Goal: Task Accomplishment & Management: Complete application form

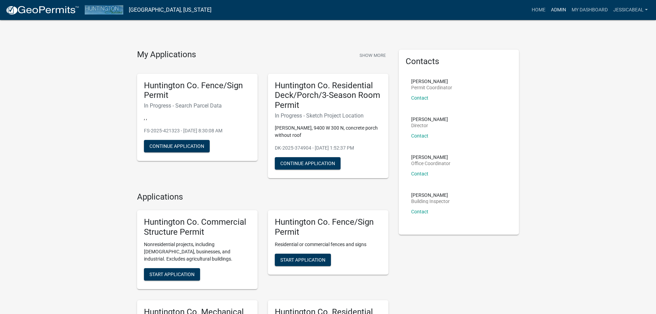
drag, startPoint x: 559, startPoint y: 8, endPoint x: 461, endPoint y: 45, distance: 104.2
click at [559, 8] on link "Admin" at bounding box center [558, 9] width 21 height 13
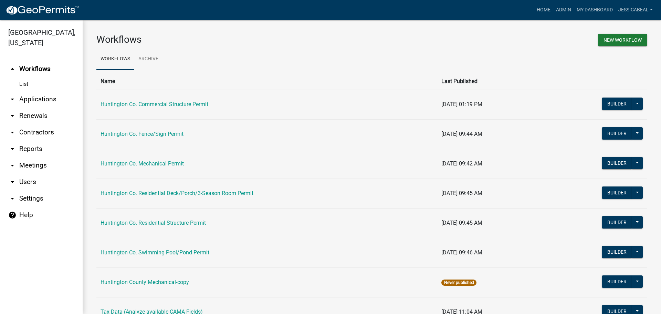
click at [28, 96] on link "arrow_drop_down Applications" at bounding box center [41, 99] width 83 height 17
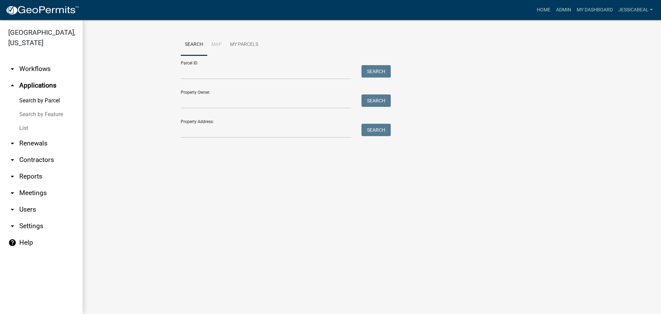
click at [22, 123] on link "List" at bounding box center [41, 128] width 83 height 14
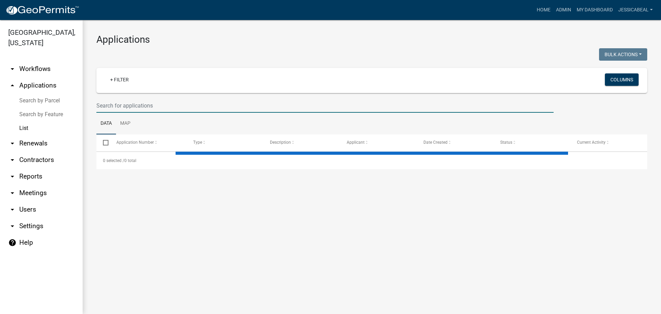
click at [141, 106] on input "text" at bounding box center [324, 105] width 457 height 14
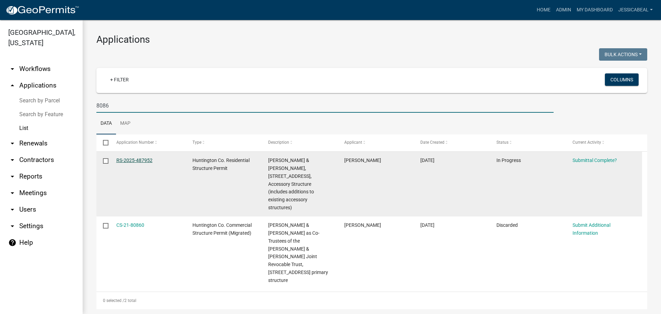
type input "8086"
click at [128, 158] on link "RS-2025-487952" at bounding box center [134, 160] width 36 height 6
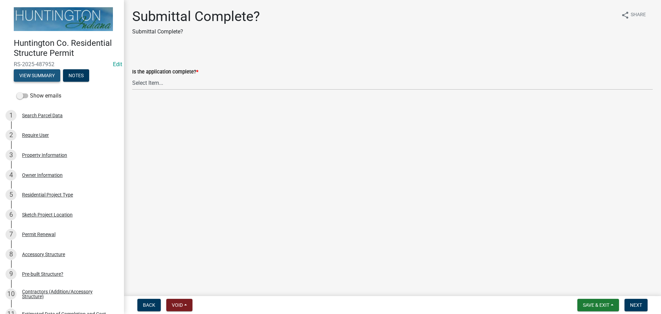
click at [27, 75] on button "View Summary" at bounding box center [37, 75] width 46 height 12
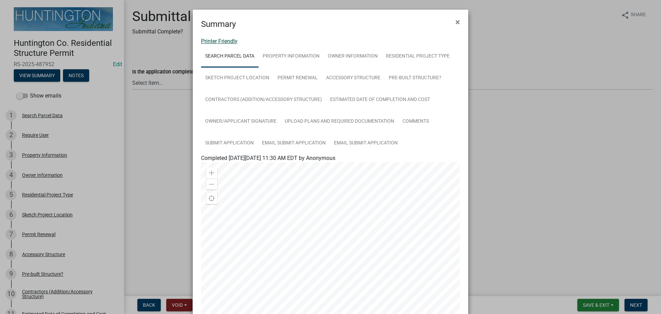
drag, startPoint x: 222, startPoint y: 29, endPoint x: 218, endPoint y: 40, distance: 11.8
click at [218, 40] on link "Printer Friendly" at bounding box center [219, 41] width 36 height 7
click at [451, 22] on button "×" at bounding box center [457, 21] width 15 height 19
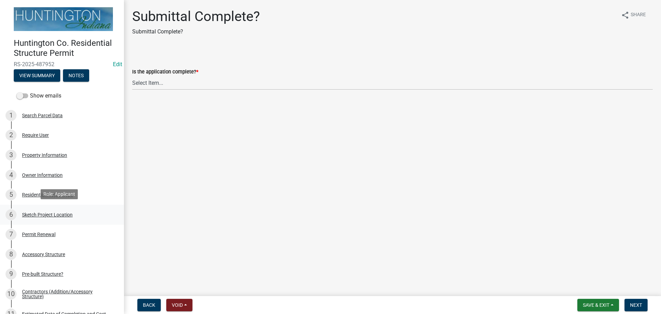
click at [27, 212] on div "Sketch Project Location" at bounding box center [47, 214] width 51 height 5
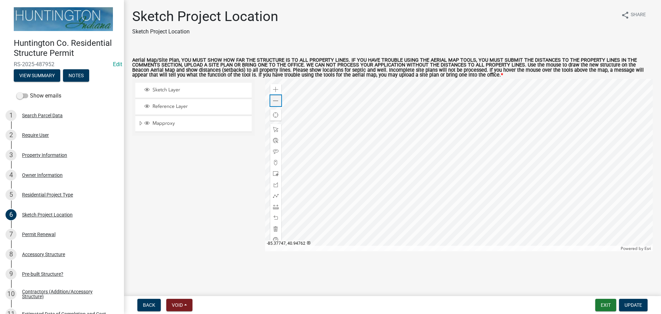
click at [273, 101] on span at bounding box center [276, 101] width 6 height 6
click at [280, 206] on div at bounding box center [275, 206] width 11 height 11
click at [465, 160] on div at bounding box center [459, 165] width 388 height 172
click at [276, 208] on span at bounding box center [276, 207] width 6 height 6
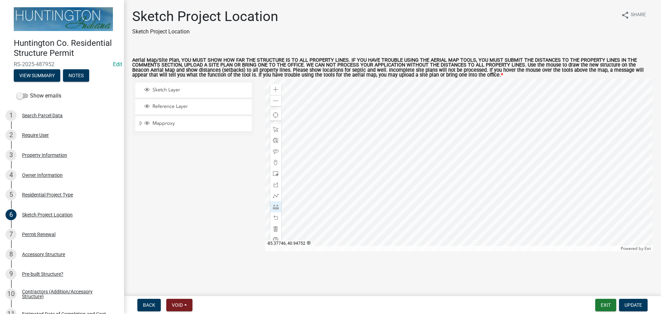
click at [302, 155] on div at bounding box center [459, 165] width 388 height 172
click at [359, 130] on div at bounding box center [459, 165] width 388 height 172
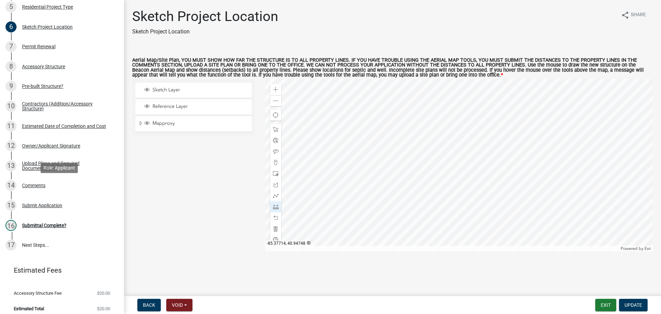
scroll to position [191, 0]
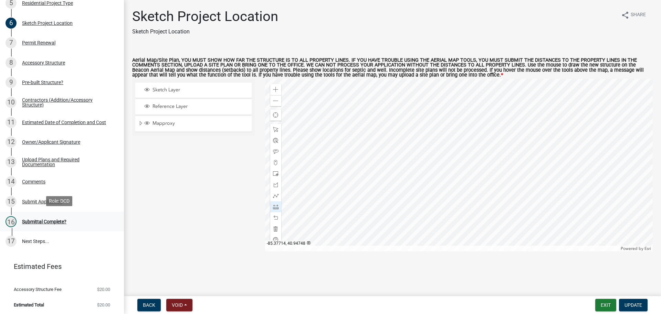
click at [32, 223] on div "16 Submittal Complete?" at bounding box center [59, 221] width 107 height 11
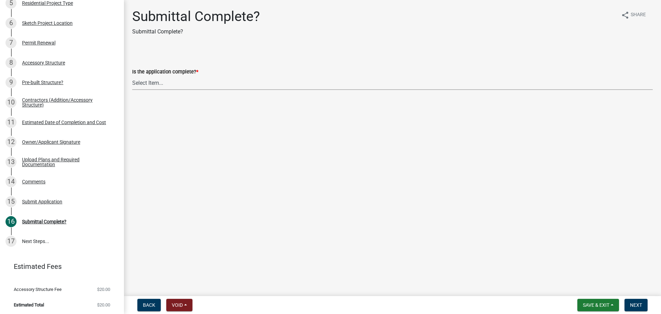
click at [157, 82] on select "Select Item... Yes No" at bounding box center [392, 83] width 521 height 14
click at [132, 76] on select "Select Item... Yes No" at bounding box center [392, 83] width 521 height 14
select select "7990632e-f909-4443-8832-e8f1fe700ef3"
click at [629, 303] on button "Next" at bounding box center [636, 305] width 23 height 12
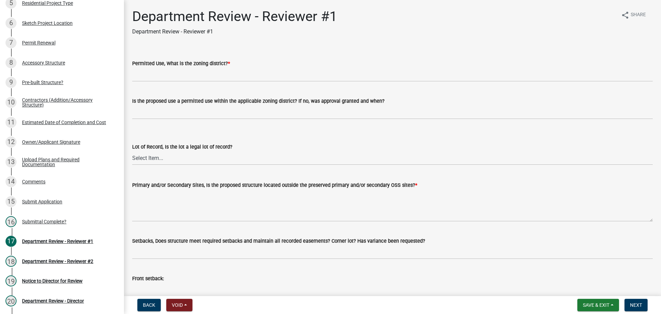
scroll to position [370, 0]
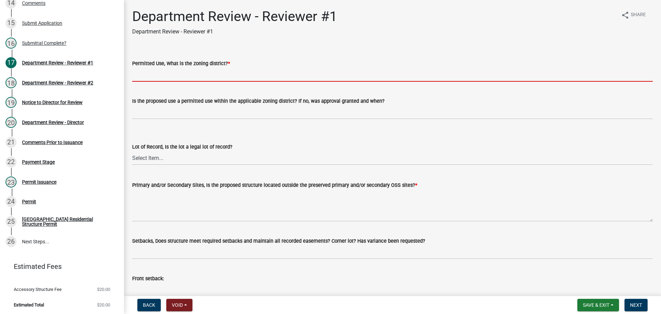
click at [212, 79] on input "Permitted Use, What is the zoning district? *" at bounding box center [392, 74] width 521 height 14
type input "R-4"
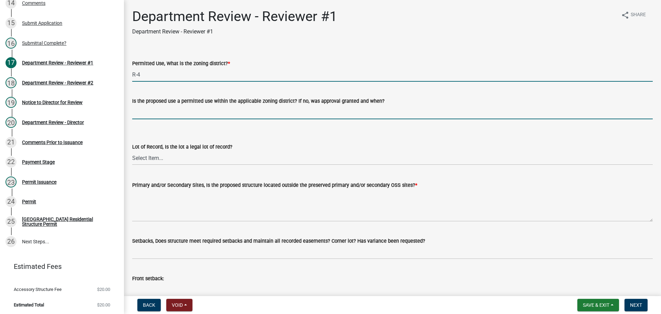
click at [159, 117] on input "Is the proposed use a permitted use within the applicable zoning district? If n…" at bounding box center [392, 112] width 521 height 14
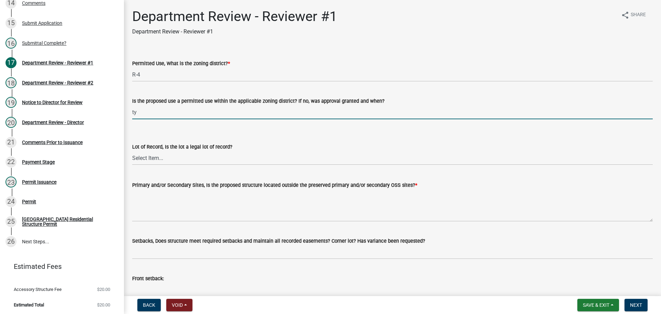
type input "t"
type input "yes"
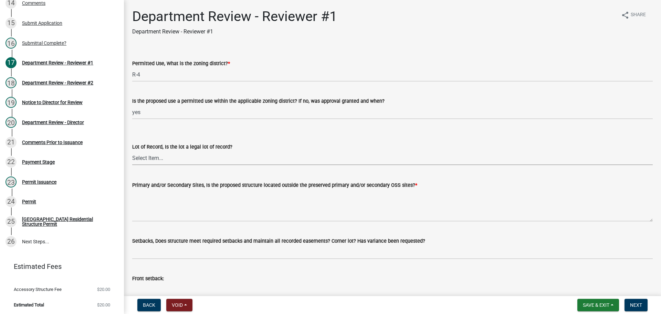
click at [159, 153] on select "Select Item... Yes No" at bounding box center [392, 158] width 521 height 14
click at [132, 151] on select "Select Item... Yes No" at bounding box center [392, 158] width 521 height 14
select select "2b50337a-1d1c-4f6e-b6b1-3d95564f7ff5"
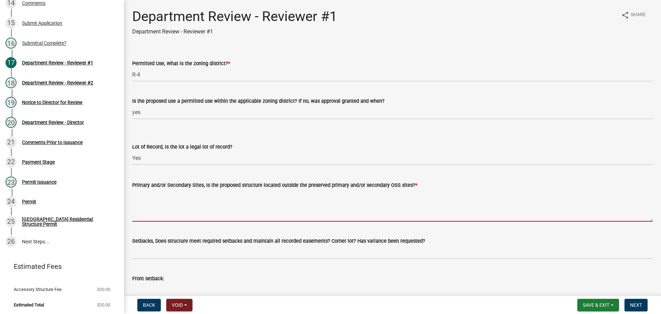
click at [144, 193] on textarea "Primary and/or Secondary Sites, Is the proposed structure located outside the p…" at bounding box center [392, 205] width 521 height 32
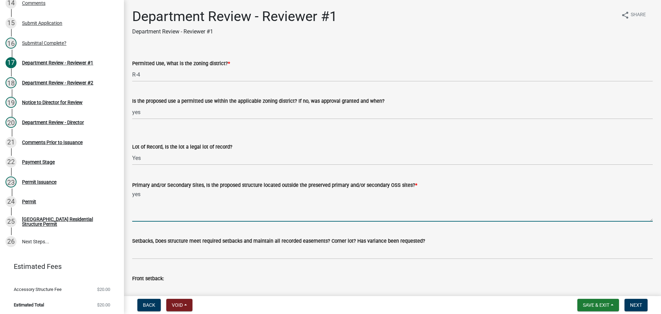
type textarea "yes"
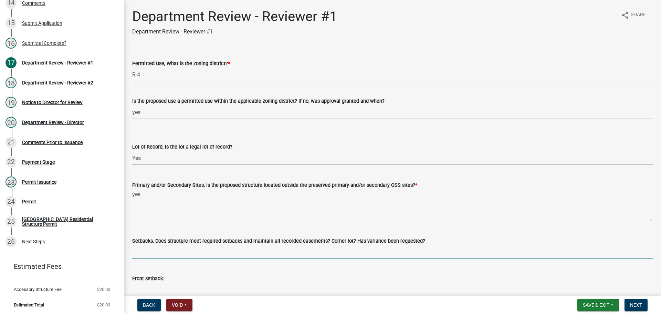
click at [144, 248] on input "Setbacks, Does structure meet required setbacks and maintain all recorded easem…" at bounding box center [392, 252] width 521 height 14
type input "yes"
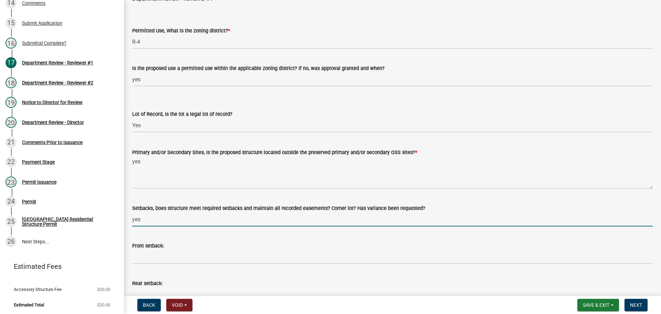
scroll to position [103, 0]
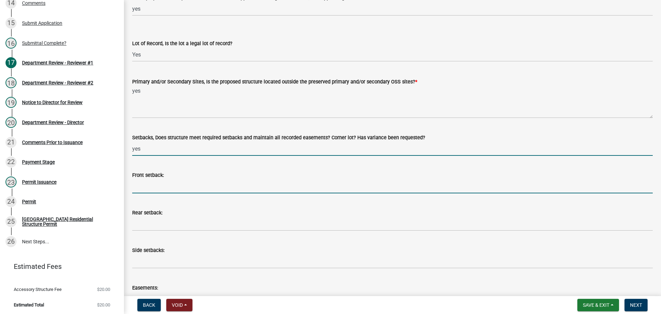
click at [170, 189] on input "Front setback:" at bounding box center [392, 186] width 521 height 14
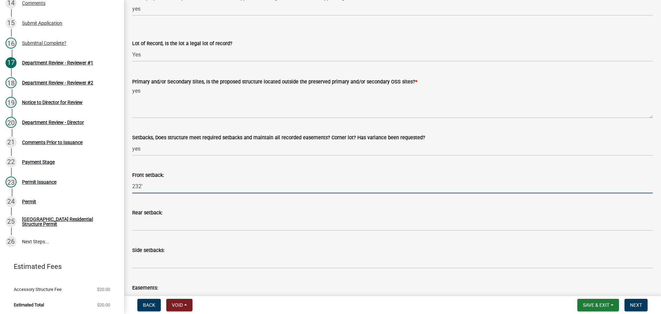
type input "232'"
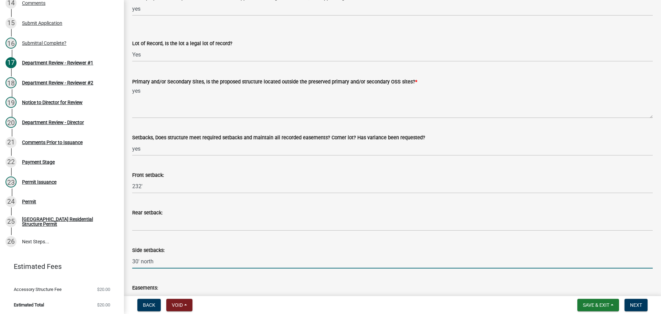
scroll to position [207, 0]
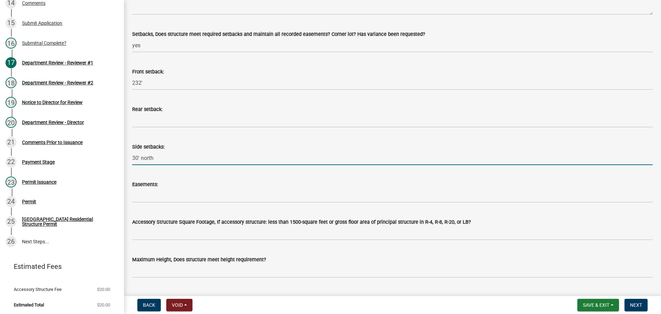
type input "30' north"
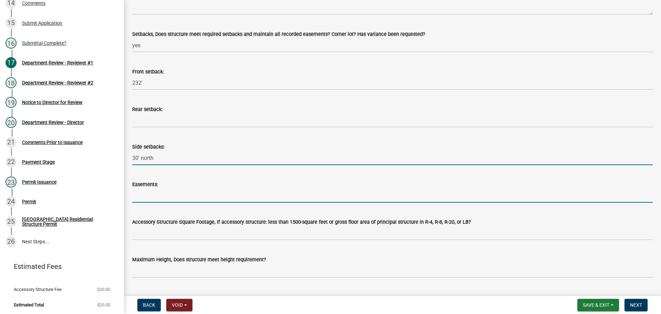
click at [156, 189] on input "Easements:" at bounding box center [392, 195] width 521 height 14
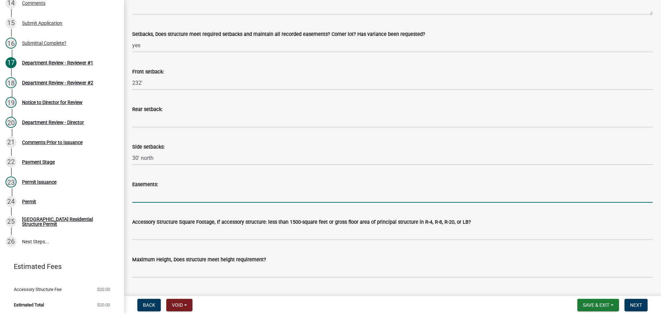
type input "yes"
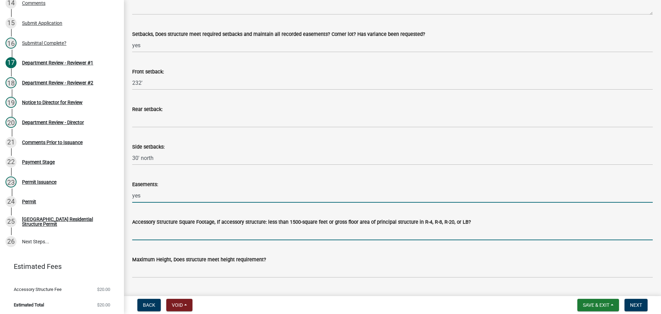
click at [161, 233] on input "Accessory Structure Square Footage, If accessory structure: less than 1500-squa…" at bounding box center [392, 233] width 521 height 14
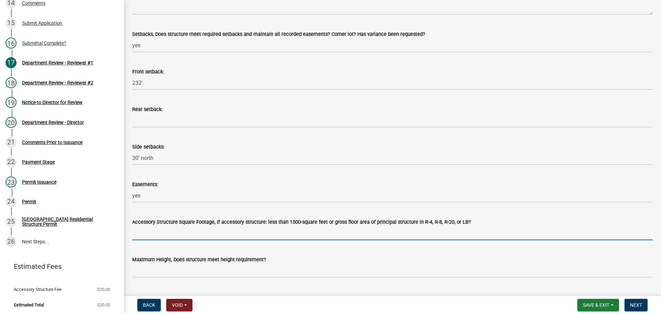
type input "yes"
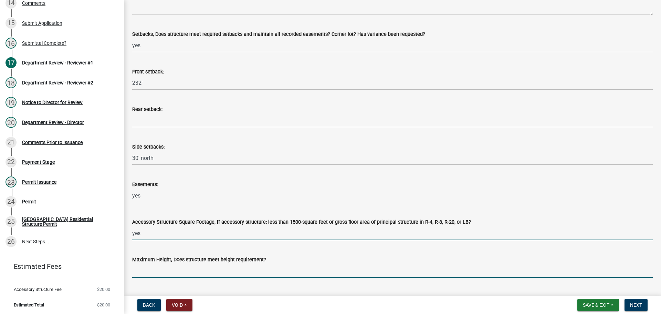
drag, startPoint x: 157, startPoint y: 268, endPoint x: 161, endPoint y: 265, distance: 5.4
click at [157, 268] on input "Maximum Height, Does structure meet height requirement?" at bounding box center [392, 270] width 521 height 14
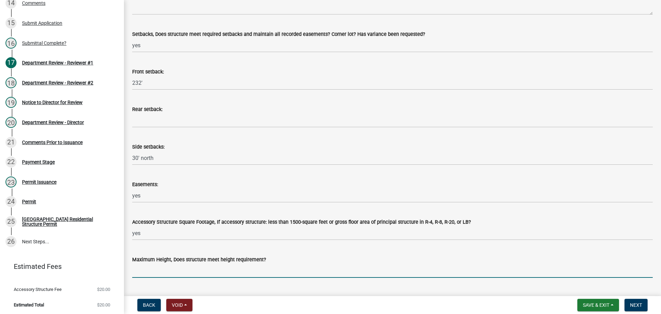
type input "yes"
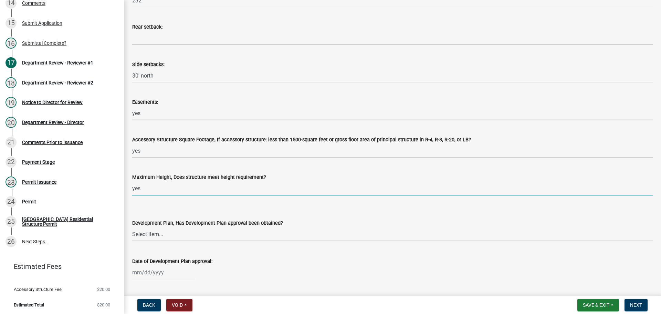
scroll to position [379, 0]
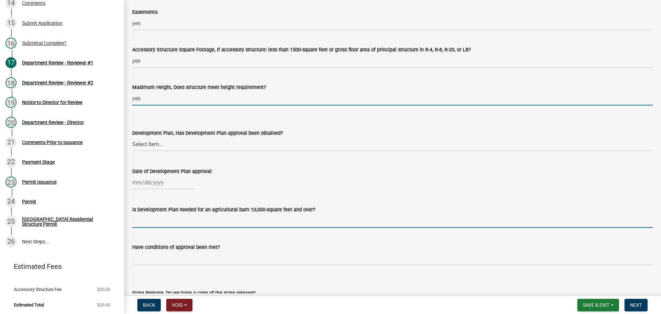
drag, startPoint x: 144, startPoint y: 223, endPoint x: 164, endPoint y: 218, distance: 20.2
click at [144, 223] on input "Is Development Plan needed for an agricultural barn 10,000-square feet and over?" at bounding box center [392, 220] width 521 height 14
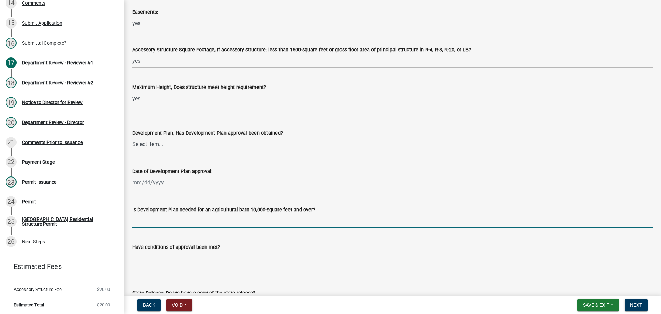
type input "n/a"
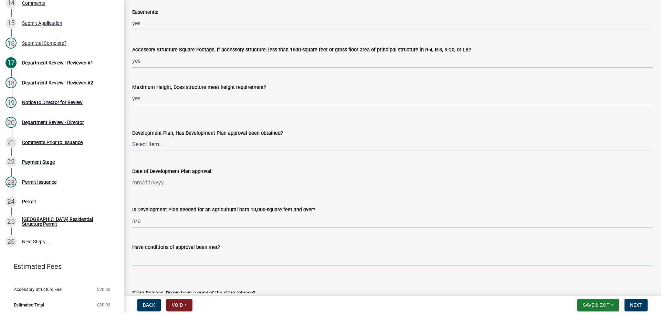
click at [166, 252] on input "Have conditions of approval been met?" at bounding box center [392, 258] width 521 height 14
type input "n/a"
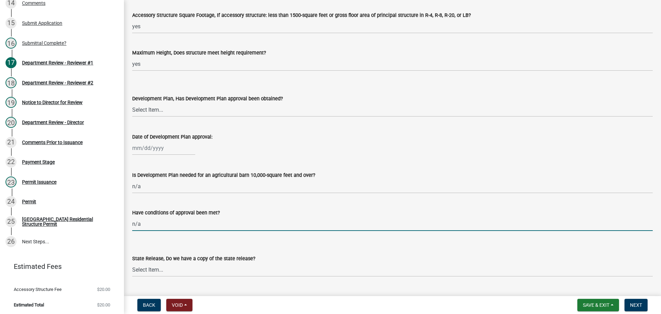
scroll to position [517, 0]
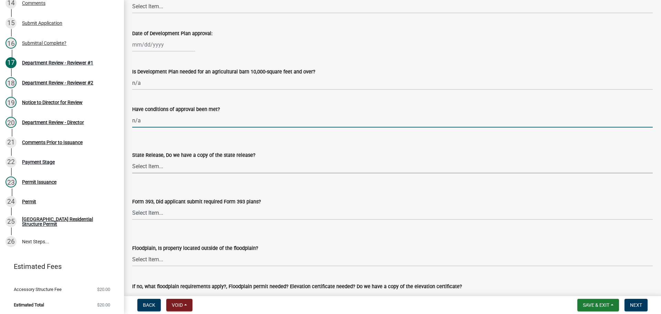
click at [145, 170] on select "Select Item... Yes No N/A" at bounding box center [392, 166] width 521 height 14
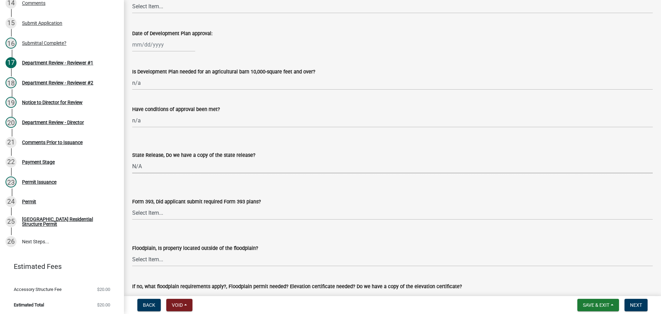
click at [132, 159] on select "Select Item... Yes No N/A" at bounding box center [392, 166] width 521 height 14
select select "d625d8e2-c016-4fa4-b697-cc01dbb75373"
click at [139, 218] on select "Select Item... Yes No N/A" at bounding box center [392, 213] width 521 height 14
click at [132, 206] on select "Select Item... Yes No N/A" at bounding box center [392, 213] width 521 height 14
select select "220652cf-f23d-4527-9188-e71e6281c1f5"
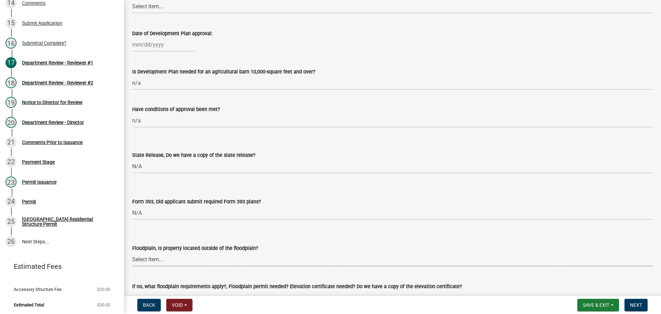
click at [142, 259] on select "Select Item... Yes No" at bounding box center [392, 259] width 521 height 14
click at [132, 252] on select "Select Item... Yes No" at bounding box center [392, 259] width 521 height 14
select select "5ad78b45-2880-474c-97ef-2440aa75ee84"
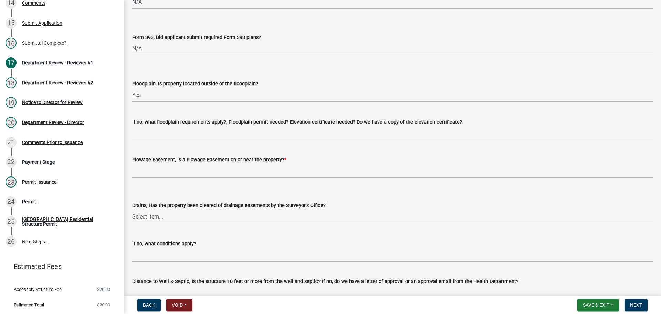
scroll to position [689, 0]
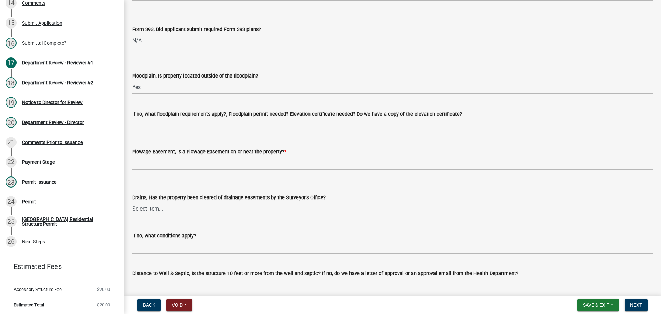
click at [149, 122] on input "If no, what floodplain requirements apply?, Floodplain permit needed? Elevation…" at bounding box center [392, 125] width 521 height 14
type input "n/a"
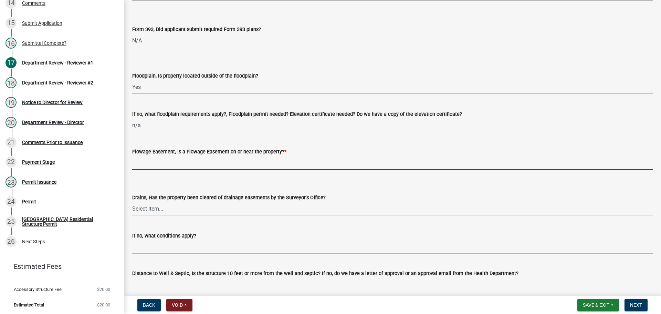
click at [149, 161] on input "Flowage Easement, Is a Flowage Easement on or near the property? *" at bounding box center [392, 163] width 521 height 14
type input "no"
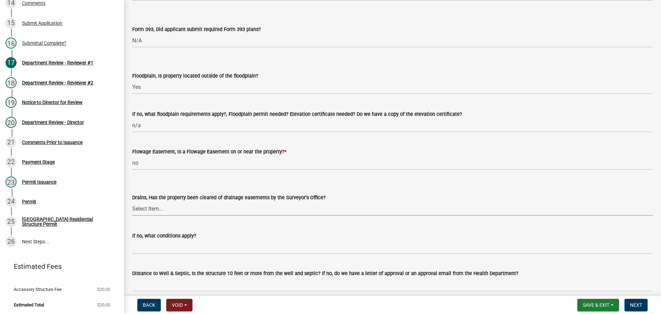
click at [155, 209] on select "Select Item... Yes No" at bounding box center [392, 208] width 521 height 14
click at [132, 201] on select "Select Item... Yes No" at bounding box center [392, 208] width 521 height 14
select select "aa299abd-59e4-4841-82bd-632f03f187ef"
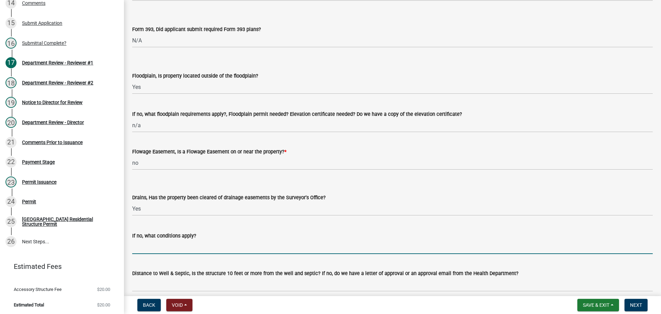
click at [151, 242] on input "If no, what conditions apply?" at bounding box center [392, 247] width 521 height 14
type input "n/a"
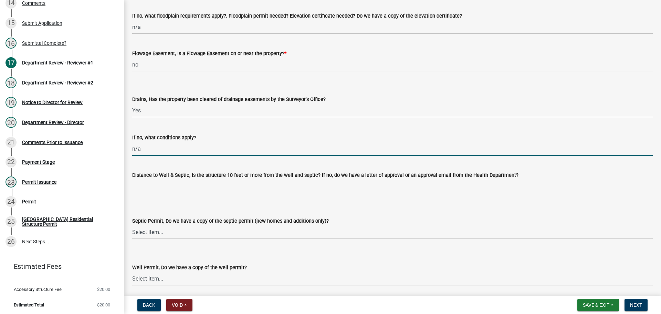
scroll to position [792, 0]
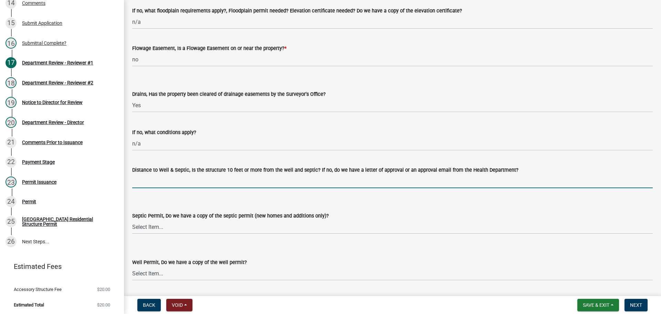
click at [169, 182] on input "Distance to Well & Septic, Is the structure 10 feet or more from the well and s…" at bounding box center [392, 181] width 521 height 14
type input "yes per applicant"
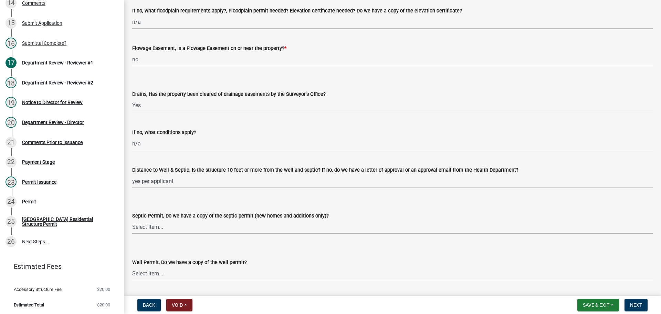
click at [149, 226] on select "Select Item... Yes No N/A" at bounding box center [392, 227] width 521 height 14
click at [132, 220] on select "Select Item... Yes No N/A" at bounding box center [392, 227] width 521 height 14
select select "9e915027-22d8-4398-b0f5-e3cf97d893e0"
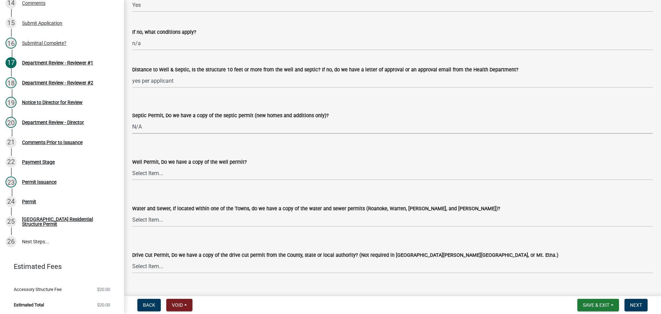
scroll to position [895, 0]
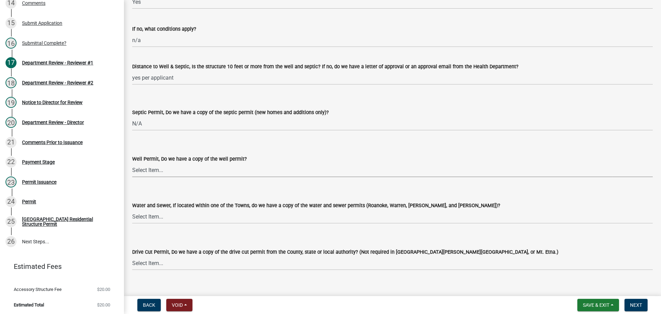
click at [145, 166] on select "Select Item... Yes No N/A" at bounding box center [392, 170] width 521 height 14
click at [132, 163] on select "Select Item... Yes No N/A" at bounding box center [392, 170] width 521 height 14
select select "2c91b07e-37d9-4ec5-b504-47058404e578"
click at [147, 216] on select "Select Item... Yes No N/A" at bounding box center [392, 216] width 521 height 14
click at [132, 209] on select "Select Item... Yes No N/A" at bounding box center [392, 216] width 521 height 14
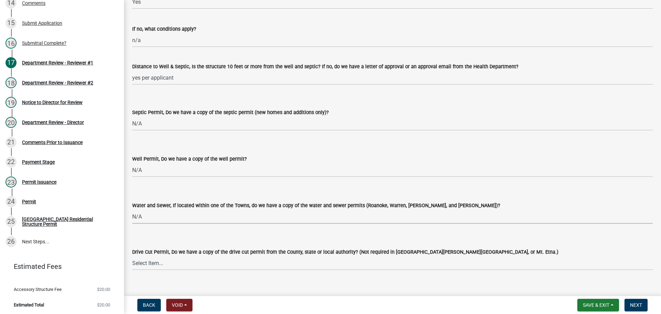
select select "d6bfa9ee-3bd9-4f2b-bea1-0bf2a35e48f8"
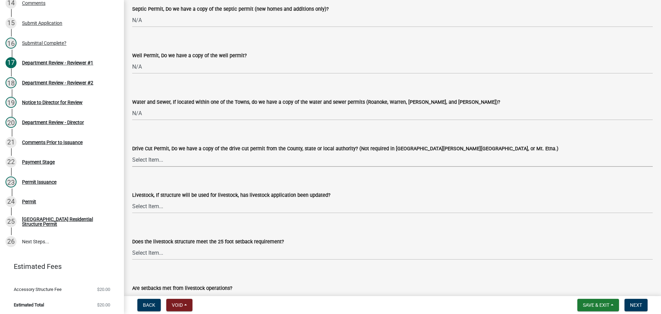
click at [135, 153] on select "Select Item... Yes No N/A" at bounding box center [392, 160] width 521 height 14
click at [132, 153] on select "Select Item... Yes No N/A" at bounding box center [392, 160] width 521 height 14
select select "e1967740-c41b-4de5-b294-b9bc371f9c7c"
drag, startPoint x: 138, startPoint y: 206, endPoint x: 138, endPoint y: 210, distance: 3.8
click at [138, 206] on select "Select Item... Yes No N/A" at bounding box center [392, 206] width 521 height 14
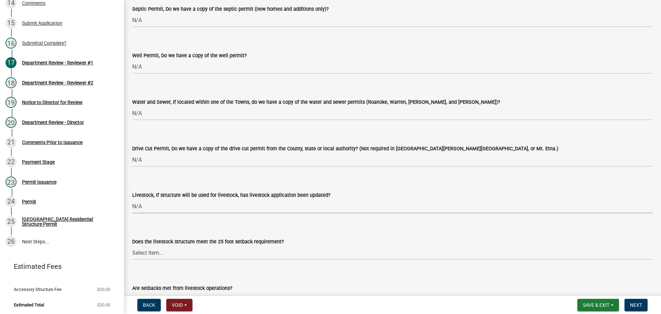
click at [132, 199] on select "Select Item... Yes No N/A" at bounding box center [392, 206] width 521 height 14
select select "4095ee07-1040-41d6-85c6-c6be8bf6c85e"
click at [136, 253] on select "Select Item... Yes No N/A" at bounding box center [392, 253] width 521 height 14
click at [132, 246] on select "Select Item... Yes No N/A" at bounding box center [392, 253] width 521 height 14
select select "87343147-211b-4763-93bb-8b2ee6155afc"
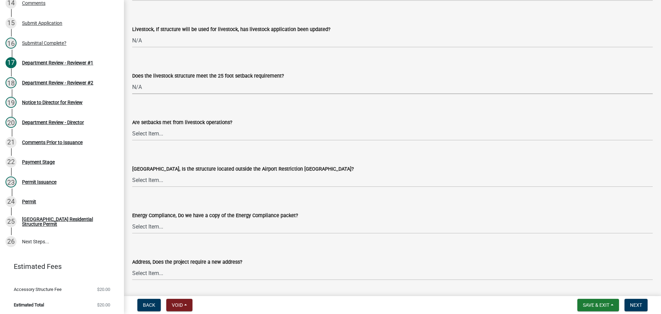
scroll to position [1171, 0]
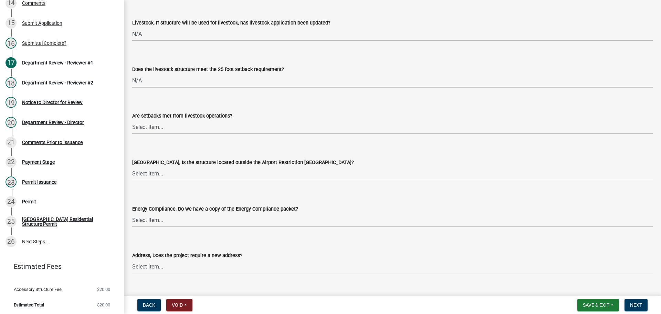
click at [147, 117] on label "Are setbacks met from livestock operations?" at bounding box center [182, 116] width 100 height 5
click at [147, 120] on select "Select Item... Yes No" at bounding box center [392, 127] width 521 height 14
click at [147, 125] on select "Select Item... Yes No" at bounding box center [392, 127] width 521 height 14
click at [132, 120] on select "Select Item... Yes No" at bounding box center [392, 127] width 521 height 14
select select "a533f136-47b9-4377-857f-add42c7a7ee1"
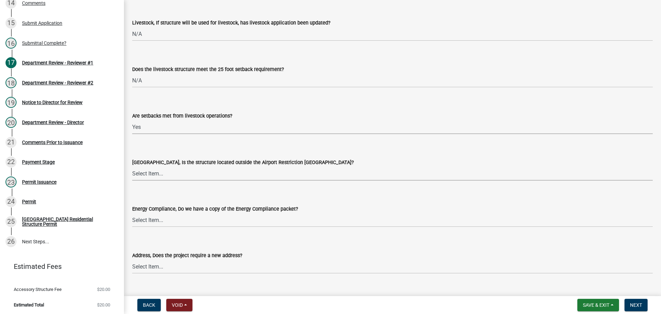
click at [142, 171] on select "Select Item... Yes No" at bounding box center [392, 173] width 521 height 14
click at [132, 166] on select "Select Item... Yes No" at bounding box center [392, 173] width 521 height 14
select select "3c66432b-8bb8-4124-90df-d6035d4b372c"
click at [135, 219] on select "Select Item... Yes No N/A" at bounding box center [392, 220] width 521 height 14
click at [132, 213] on select "Select Item... Yes No N/A" at bounding box center [392, 220] width 521 height 14
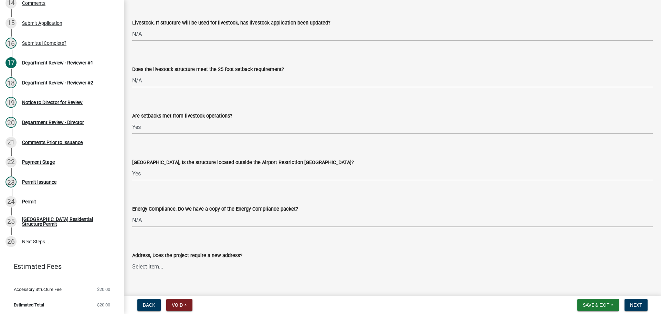
select select "eefb9dc7-f8b2-40a4-9773-3ac47aeffb04"
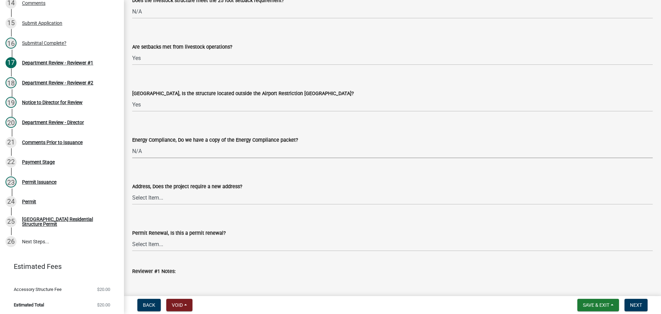
scroll to position [1334, 0]
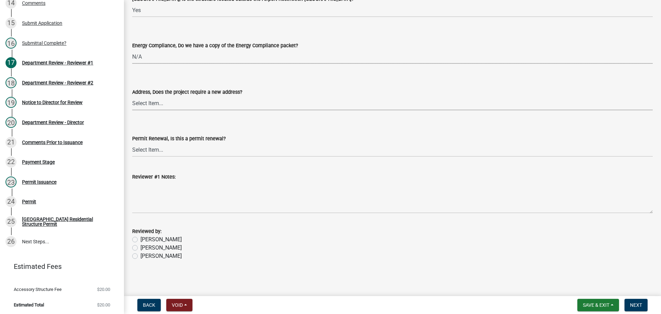
click at [139, 96] on select "Select Item... Yes No" at bounding box center [392, 103] width 521 height 14
click at [132, 96] on select "Select Item... Yes No" at bounding box center [392, 103] width 521 height 14
select select "dab9127f-4f14-4b54-93cb-019292fe7c15"
click at [140, 248] on label "Jessica" at bounding box center [160, 247] width 41 height 8
click at [140, 248] on input "Jessica" at bounding box center [142, 245] width 4 height 4
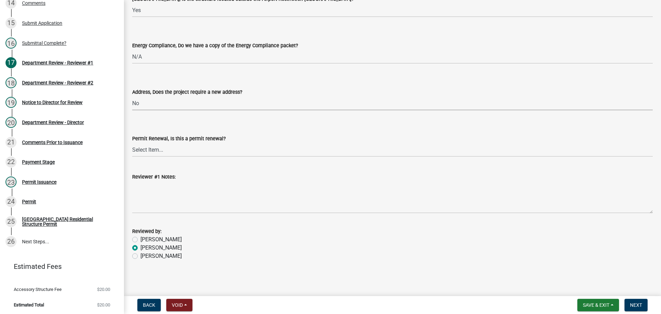
radio input "true"
click at [639, 301] on button "Next" at bounding box center [636, 305] width 23 height 12
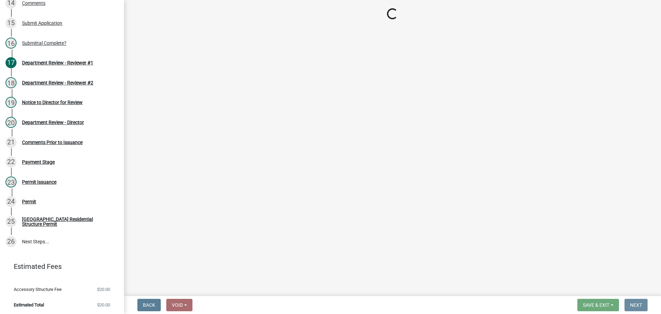
scroll to position [0, 0]
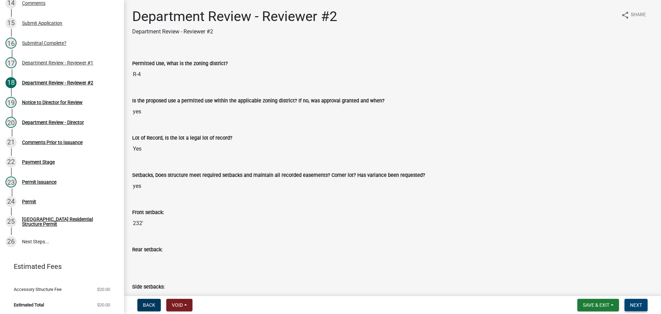
click at [637, 304] on span "Next" at bounding box center [636, 305] width 12 height 6
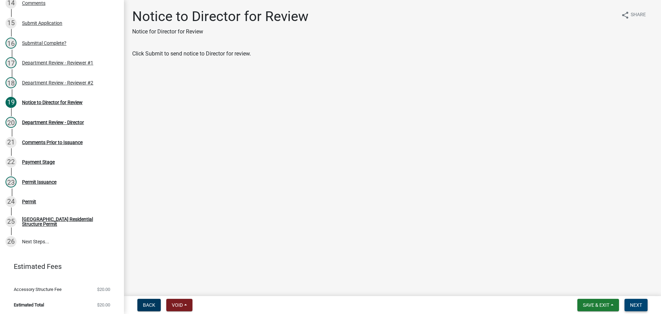
click at [637, 304] on span "Next" at bounding box center [636, 305] width 12 height 6
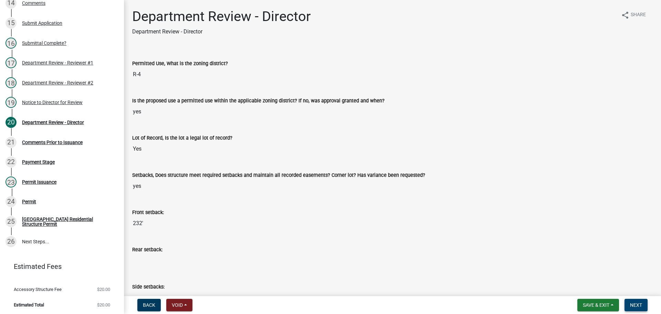
click at [637, 304] on span "Next" at bounding box center [636, 305] width 12 height 6
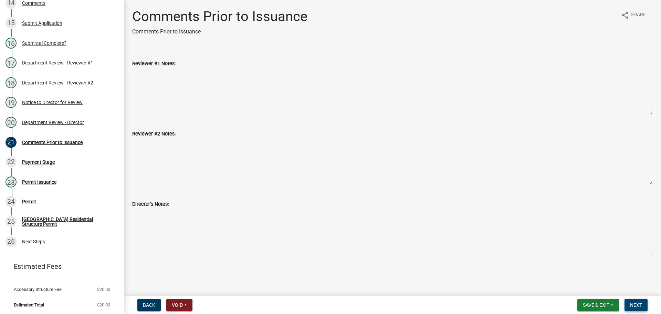
click at [637, 304] on span "Next" at bounding box center [636, 305] width 12 height 6
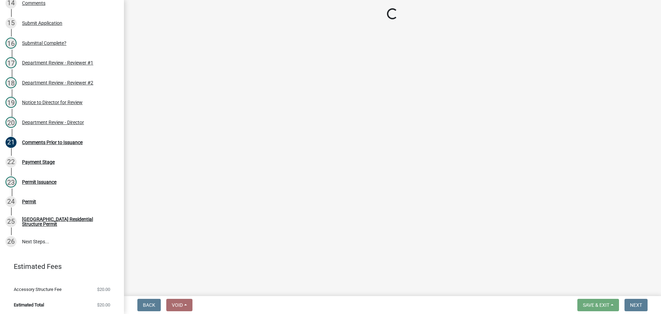
select select "3: 3"
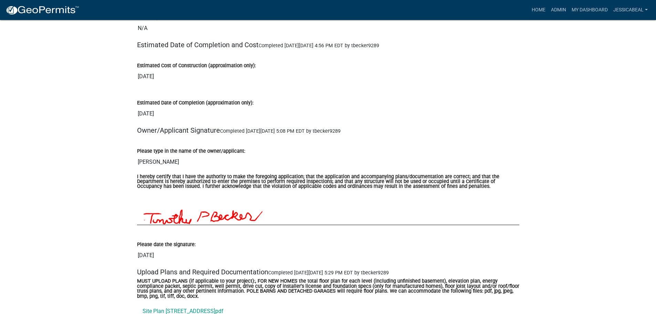
scroll to position [1928, 0]
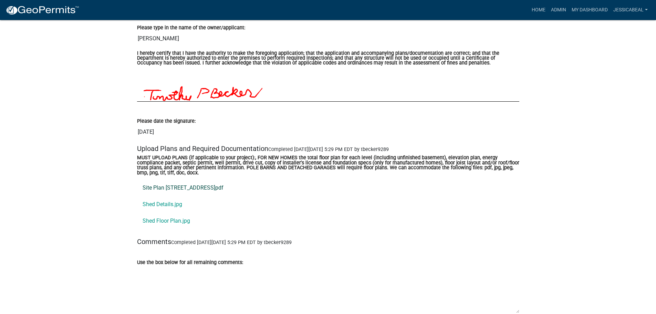
click at [168, 194] on link "Site Plan [STREET_ADDRESS]pdf" at bounding box center [328, 187] width 382 height 17
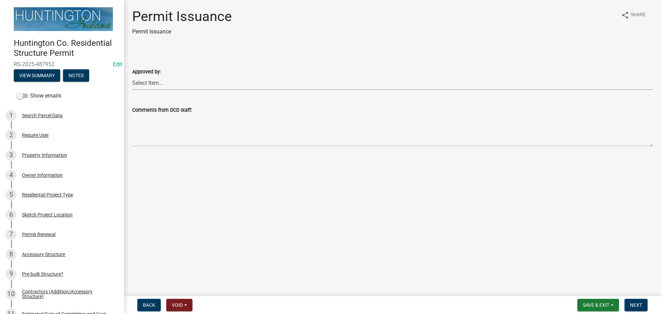
click at [163, 85] on select "Select Item... [PERSON_NAME] [PERSON_NAME] [PERSON_NAME] [PERSON_NAME]" at bounding box center [392, 83] width 521 height 14
click at [132, 76] on select "Select Item... [PERSON_NAME] [PERSON_NAME] [PERSON_NAME] [PERSON_NAME]" at bounding box center [392, 83] width 521 height 14
select select "cc8bb435-ea07-44aa-b5a4-aff1abb1e5ec"
click at [639, 306] on span "Next" at bounding box center [636, 305] width 12 height 6
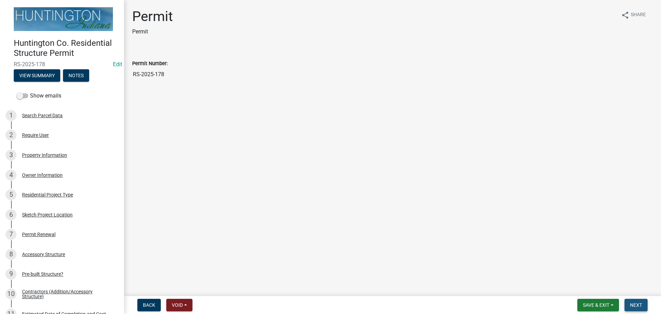
click at [629, 305] on button "Next" at bounding box center [636, 305] width 23 height 12
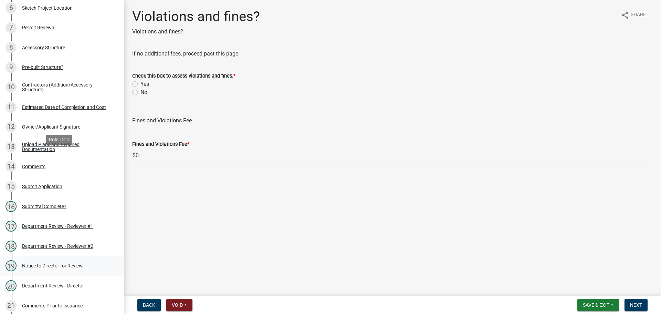
scroll to position [390, 0]
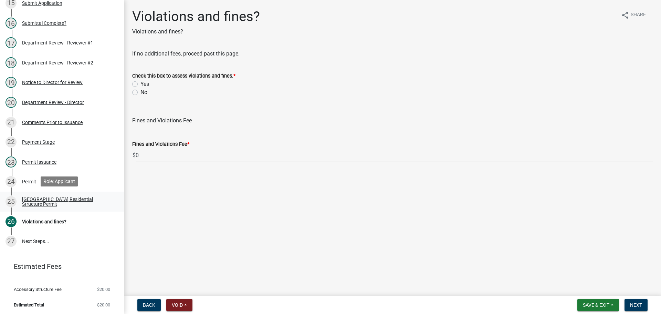
click at [66, 199] on div "Huntington County Residential Structure Permit" at bounding box center [67, 202] width 91 height 10
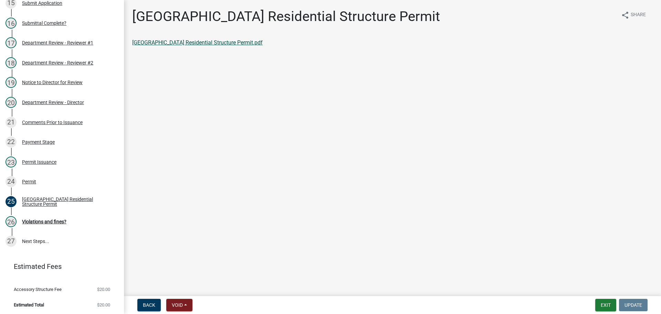
click at [178, 43] on link "Huntington County Residential Structure Permit.pdf" at bounding box center [197, 42] width 131 height 7
